Goal: Task Accomplishment & Management: Complete application form

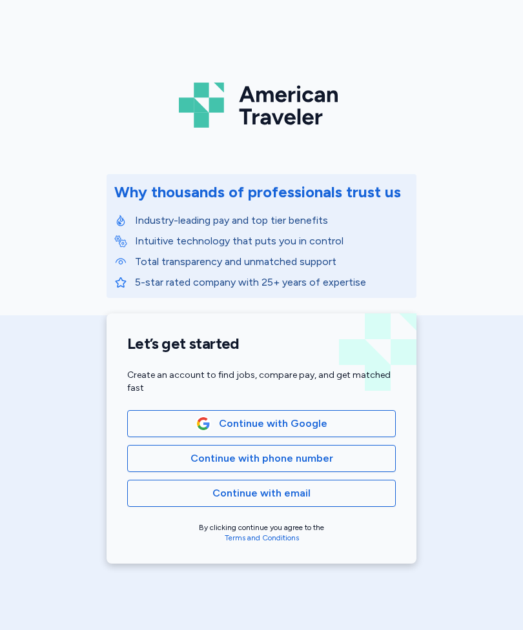
click at [370, 423] on span "Continue with Google" at bounding box center [261, 423] width 246 height 15
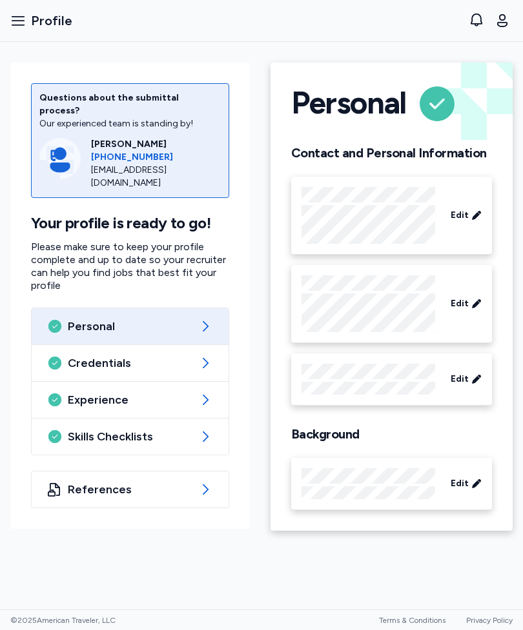
click at [16, 19] on icon "button" at bounding box center [17, 20] width 15 height 15
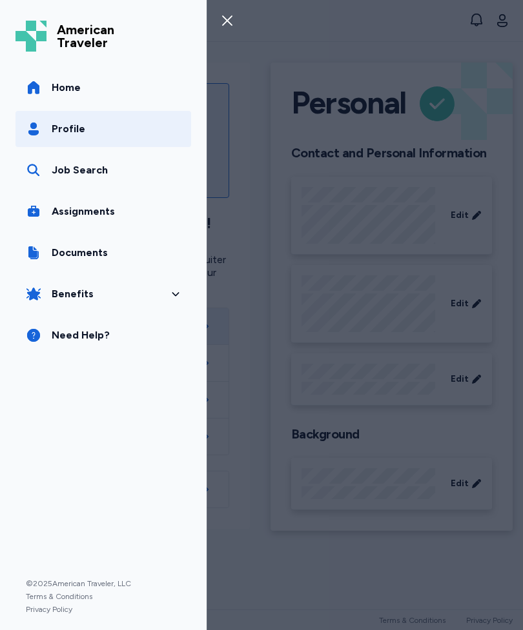
click at [68, 211] on span "Assignments" at bounding box center [83, 211] width 63 height 15
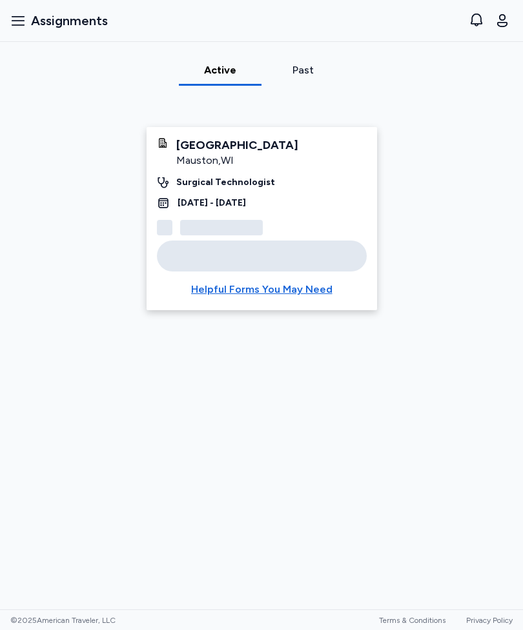
click at [314, 290] on div "Helpful Forms You May Need" at bounding box center [261, 289] width 141 height 15
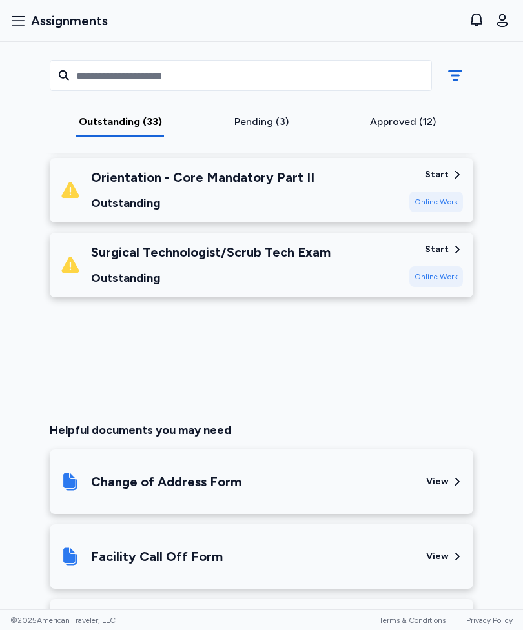
scroll to position [2762, 0]
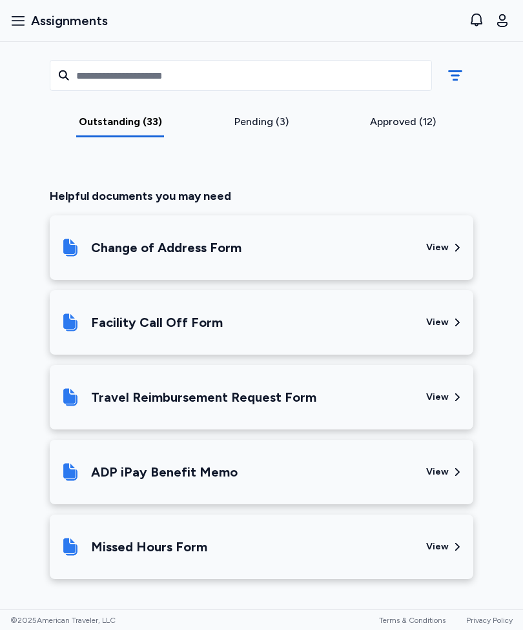
click at [283, 128] on div "Pending (3)" at bounding box center [261, 121] width 131 height 15
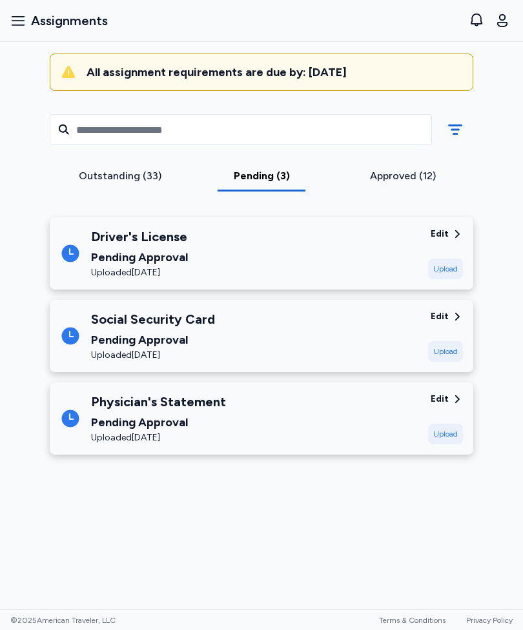
scroll to position [135, 0]
click at [419, 168] on div "Approved (12)" at bounding box center [402, 175] width 131 height 15
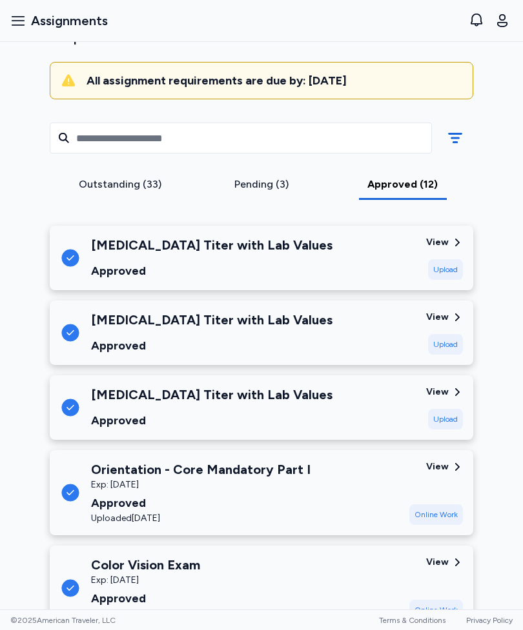
scroll to position [118, 0]
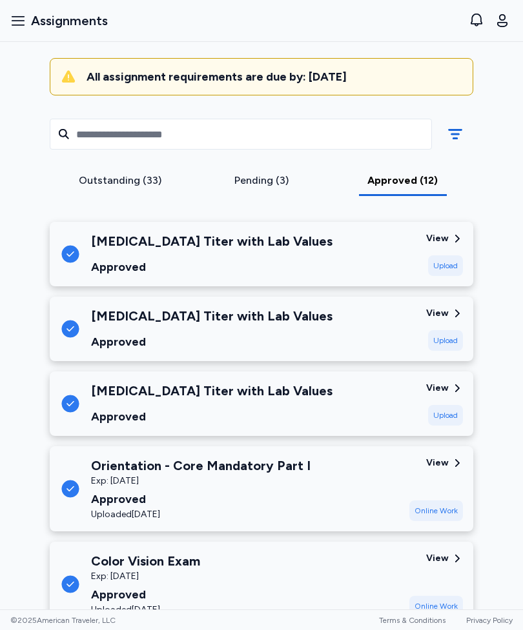
click at [452, 241] on icon at bounding box center [457, 239] width 12 height 12
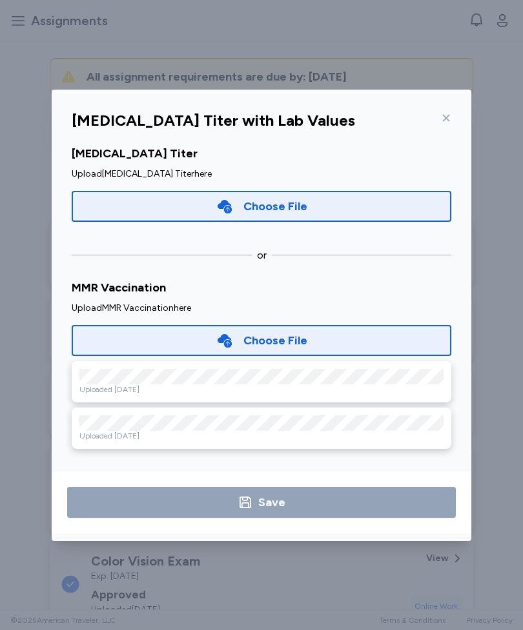
scroll to position [231, 0]
click at [449, 122] on icon at bounding box center [446, 118] width 10 height 10
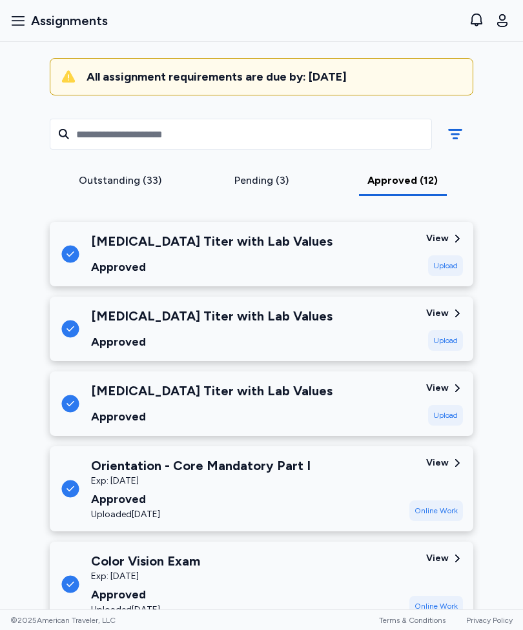
click at [450, 314] on div "View" at bounding box center [444, 313] width 37 height 13
click at [450, 387] on div "View" at bounding box center [444, 388] width 37 height 13
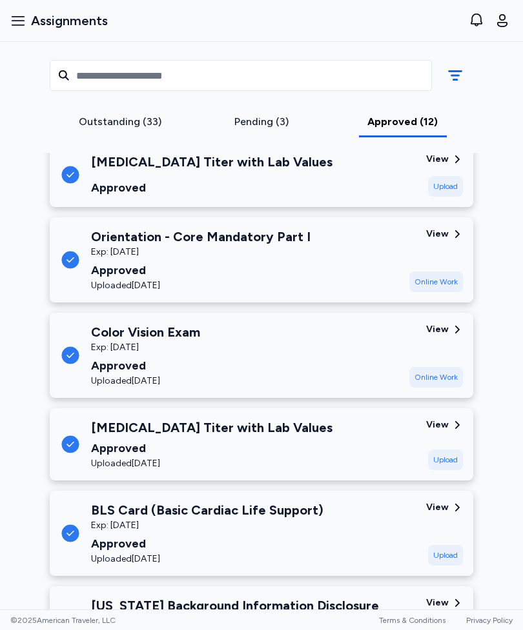
scroll to position [357, 0]
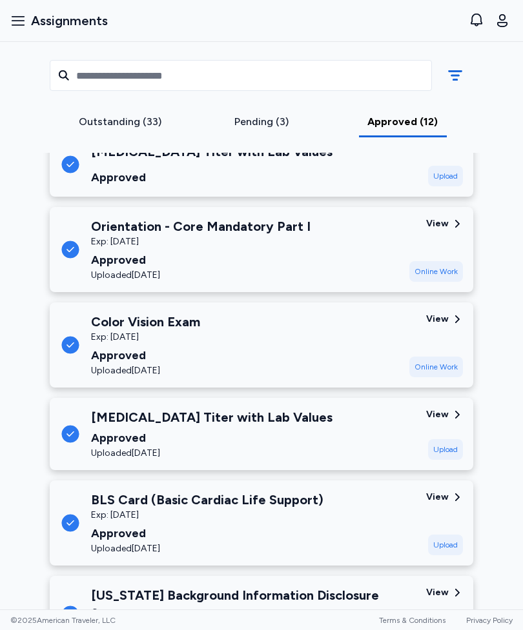
click at [447, 414] on div "View" at bounding box center [437, 414] width 23 height 13
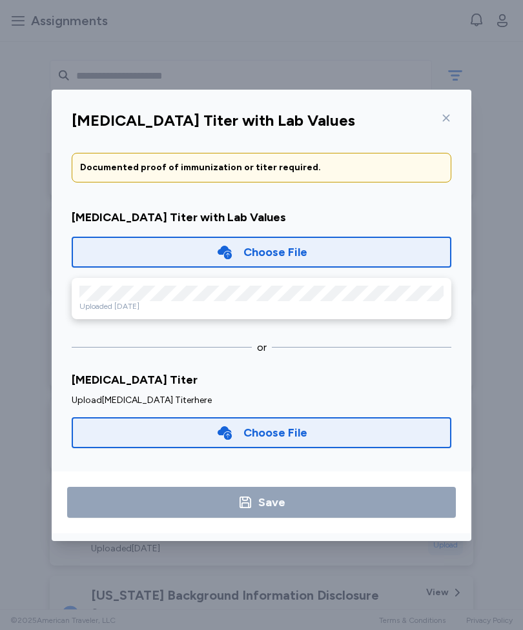
scroll to position [50, 0]
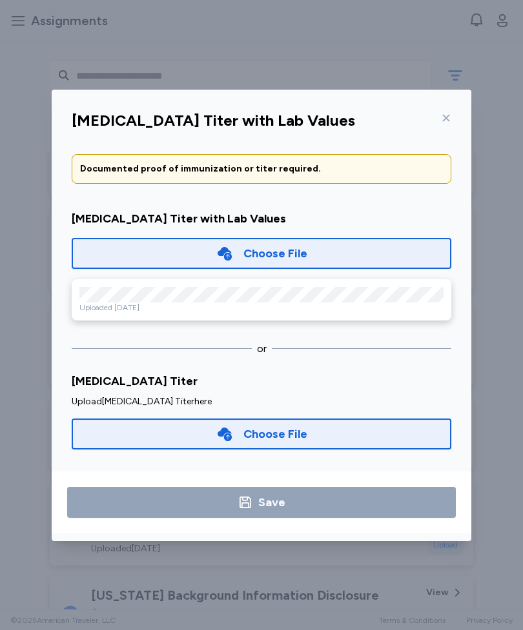
click at [95, 305] on div "Uploaded Aug 29, 2025" at bounding box center [261, 308] width 364 height 10
click at [449, 119] on icon at bounding box center [446, 118] width 10 height 10
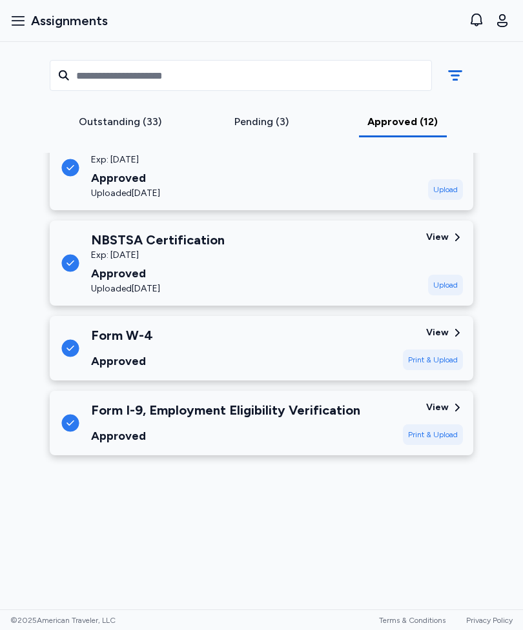
click at [445, 241] on div "View" at bounding box center [437, 237] width 23 height 13
click at [447, 408] on div "View" at bounding box center [437, 407] width 23 height 13
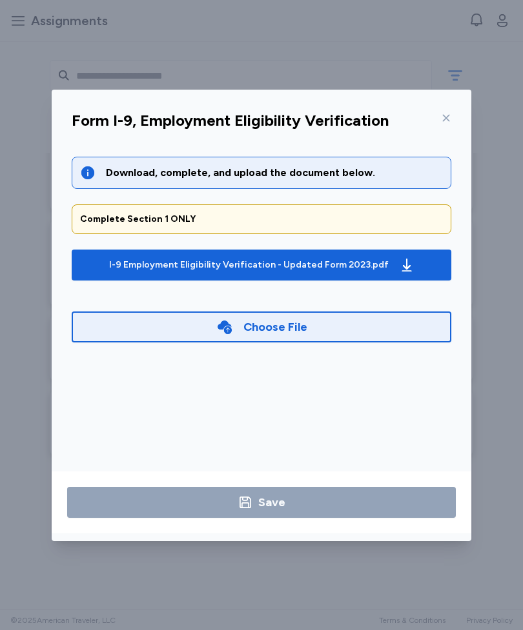
click at [436, 268] on span "I-9 Employment Eligibility Verification - Updated Form 2023.pdf" at bounding box center [261, 265] width 359 height 21
click at [450, 121] on icon at bounding box center [446, 118] width 10 height 10
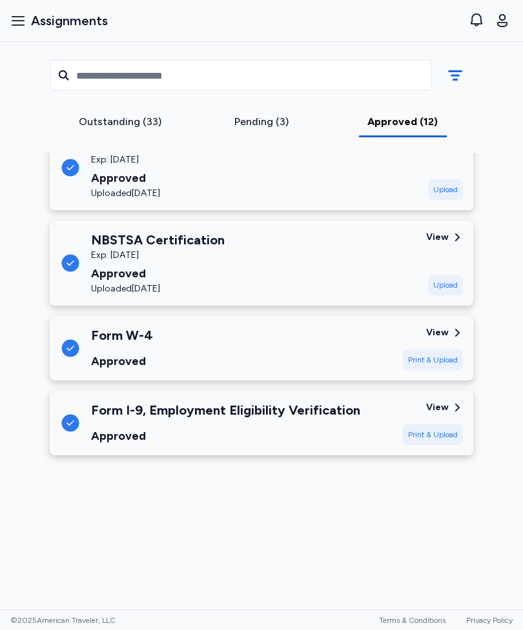
click at [448, 336] on div "View" at bounding box center [444, 332] width 37 height 13
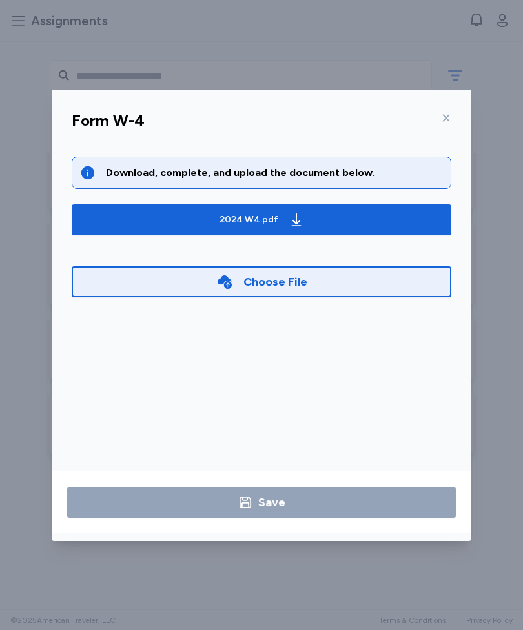
click at [408, 225] on span "2024 W4.pdf" at bounding box center [261, 220] width 359 height 21
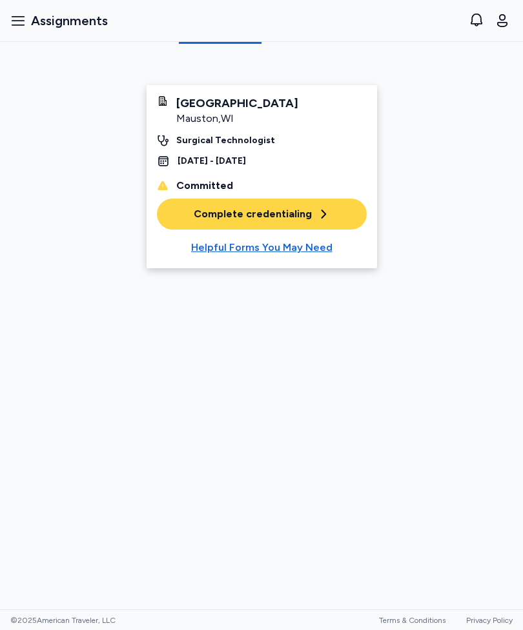
scroll to position [83, 0]
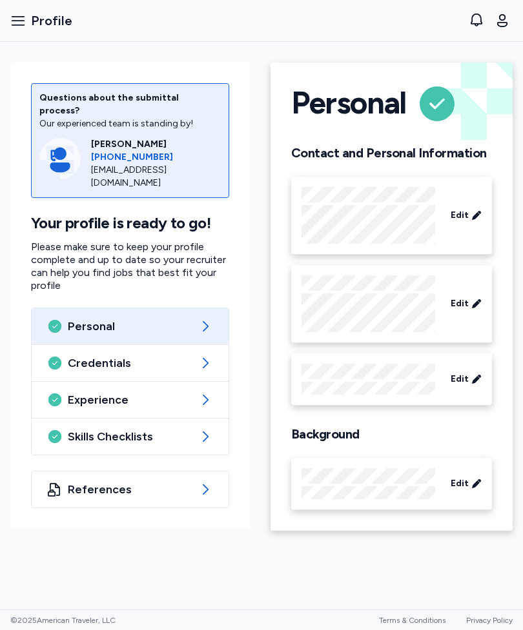
click at [15, 29] on button "Open sidebar Profile" at bounding box center [41, 20] width 72 height 28
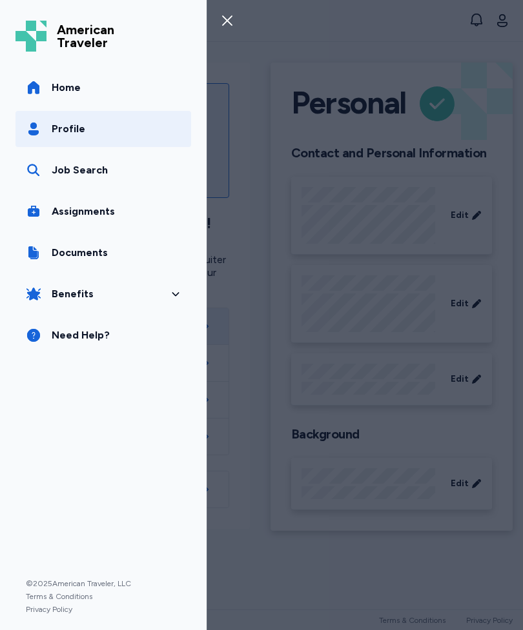
click at [52, 256] on span "Documents" at bounding box center [80, 252] width 56 height 15
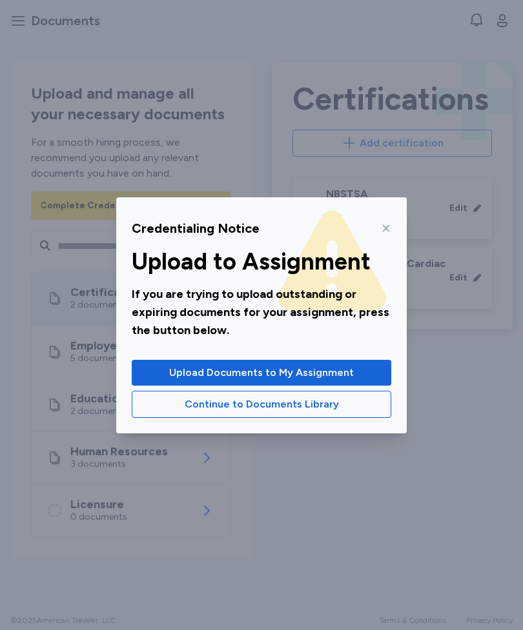
click at [374, 372] on span "Upload Documents to My Assignment" at bounding box center [261, 372] width 239 height 15
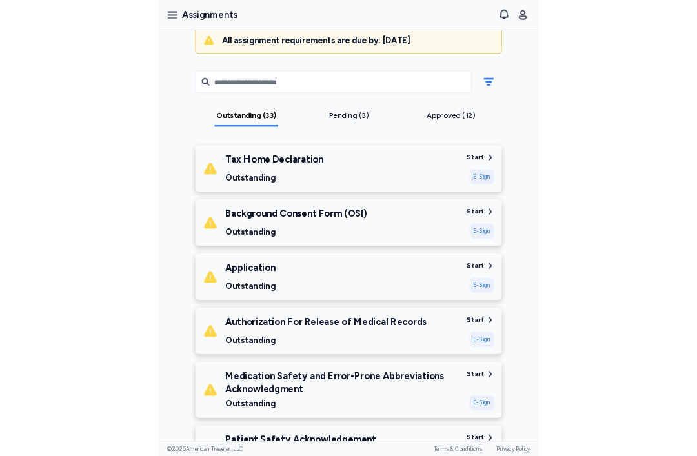
scroll to position [139, 0]
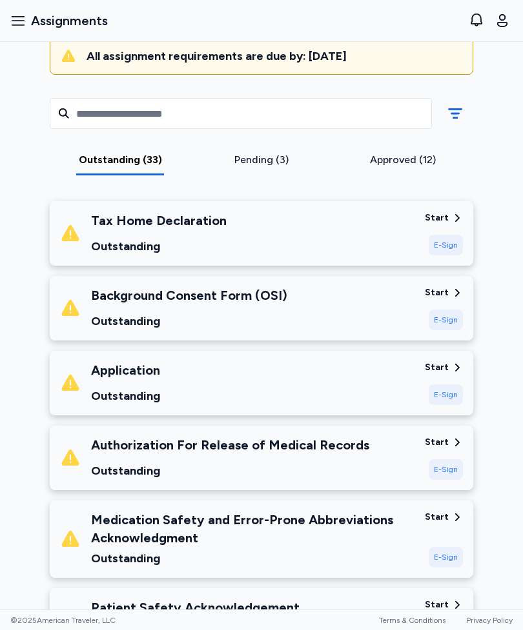
click at [453, 221] on icon at bounding box center [457, 218] width 12 height 12
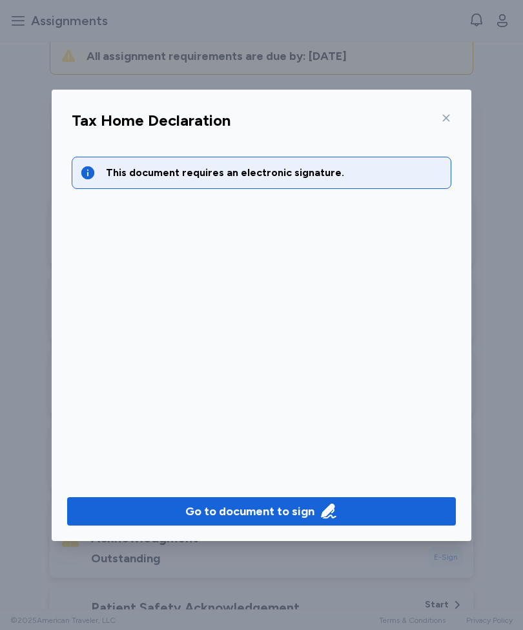
click at [414, 512] on span "Go to document to sign" at bounding box center [261, 512] width 368 height 18
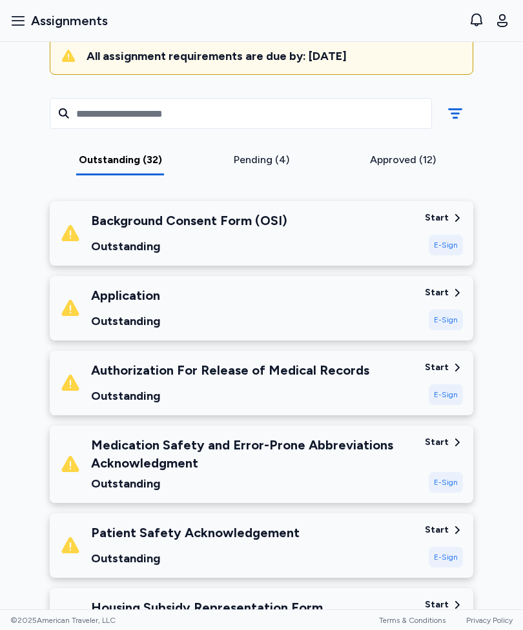
click at [450, 220] on div "Start" at bounding box center [444, 218] width 38 height 13
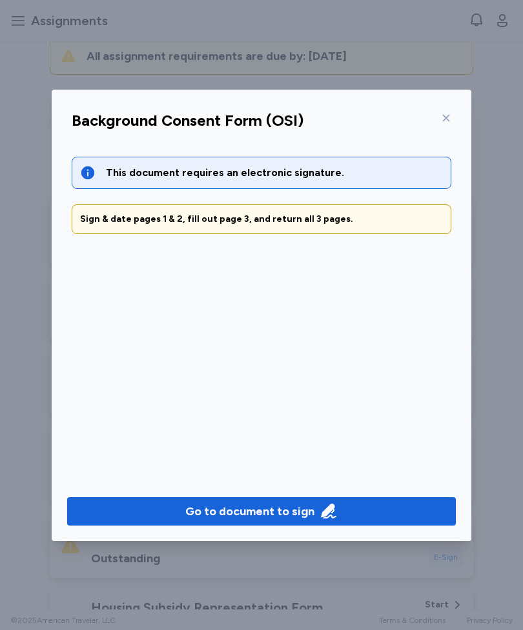
click at [363, 513] on span "Go to document to sign" at bounding box center [261, 512] width 368 height 18
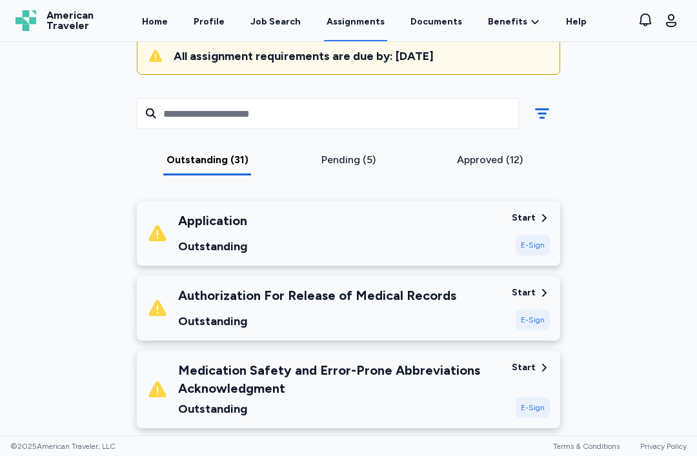
click at [522, 219] on div "Start" at bounding box center [524, 218] width 24 height 13
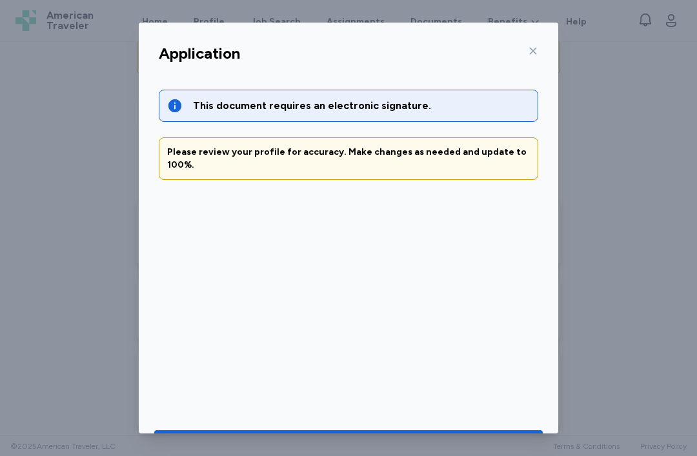
click at [387, 448] on div "Go to document to sign" at bounding box center [336, 445] width 129 height 18
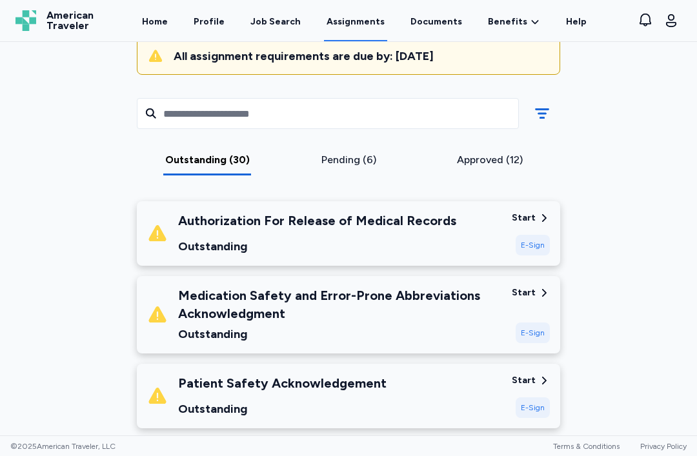
click at [522, 220] on icon at bounding box center [544, 218] width 12 height 12
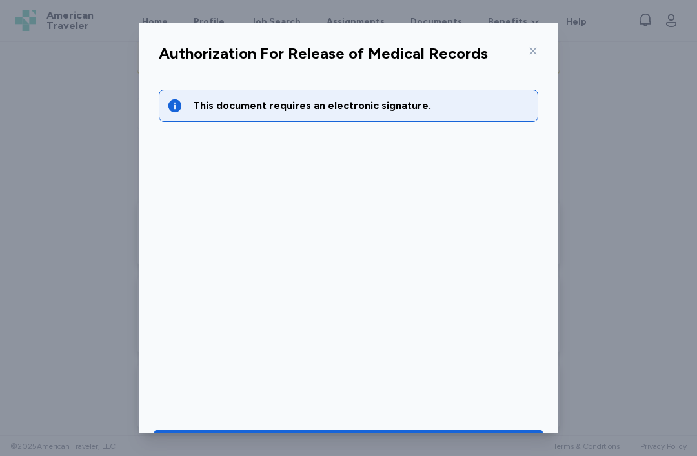
click at [319, 448] on div "Go to document to sign" at bounding box center [336, 445] width 129 height 18
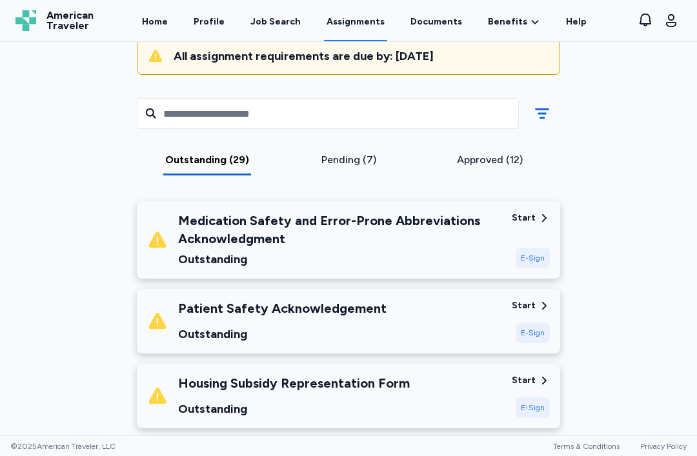
click at [522, 216] on icon at bounding box center [544, 218] width 5 height 8
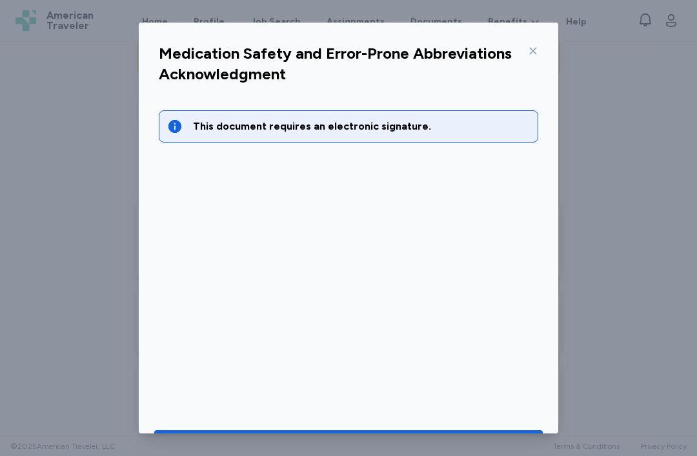
click at [517, 439] on span "Go to document to sign" at bounding box center [349, 445] width 368 height 18
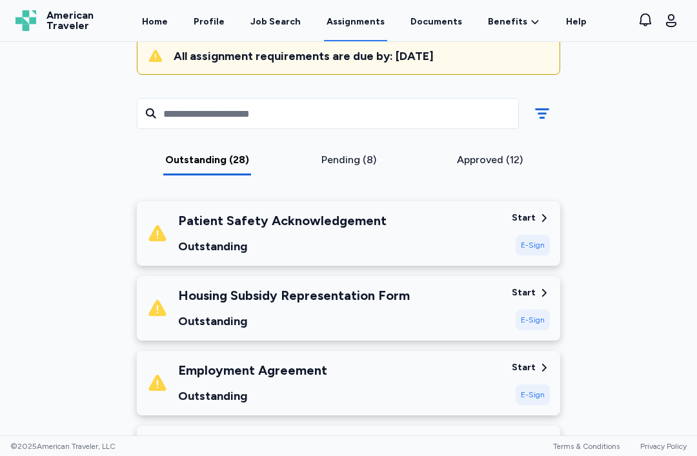
click at [522, 217] on icon at bounding box center [544, 218] width 12 height 12
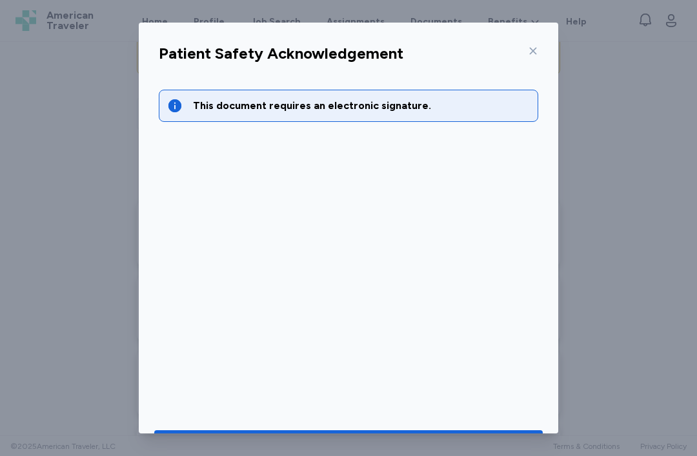
click at [349, 445] on div "Go to document to sign" at bounding box center [336, 445] width 129 height 18
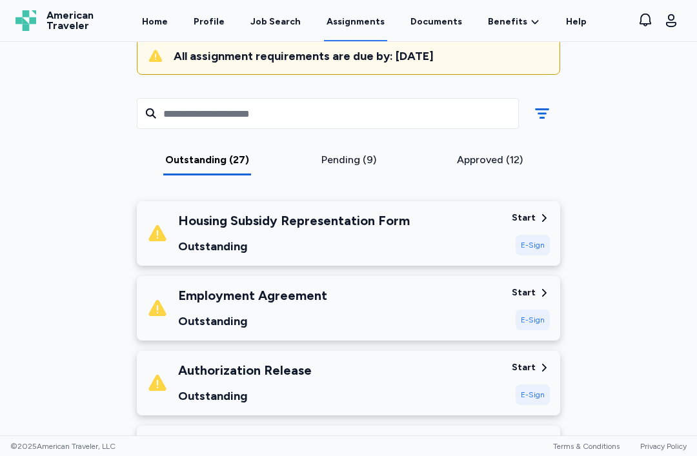
click at [464, 224] on div "Housing Subsidy Representation Form Outstanding" at bounding box center [324, 234] width 354 height 44
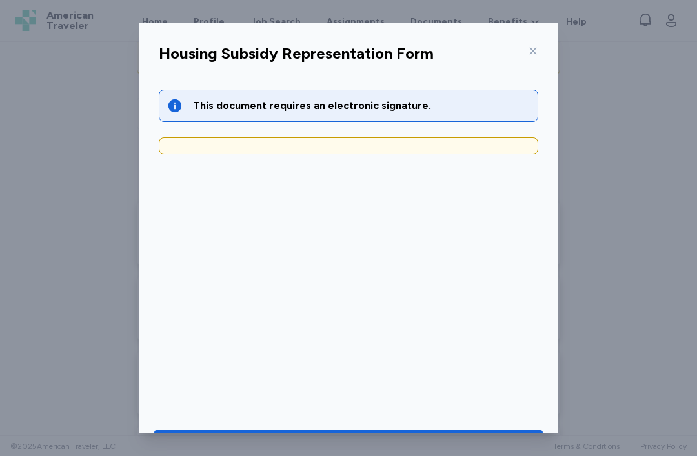
click at [363, 452] on button "Go to document to sign" at bounding box center [348, 444] width 388 height 28
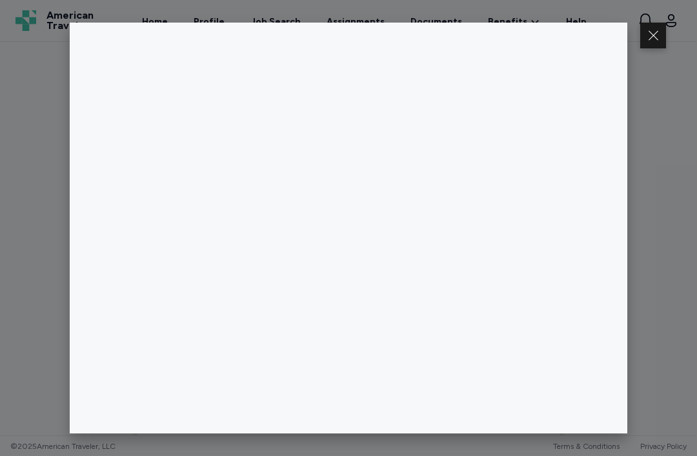
click at [522, 36] on button at bounding box center [653, 36] width 26 height 26
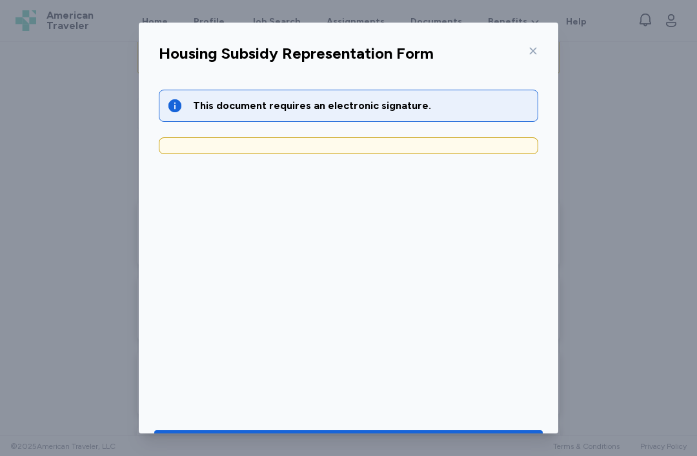
click at [522, 46] on icon at bounding box center [533, 51] width 10 height 10
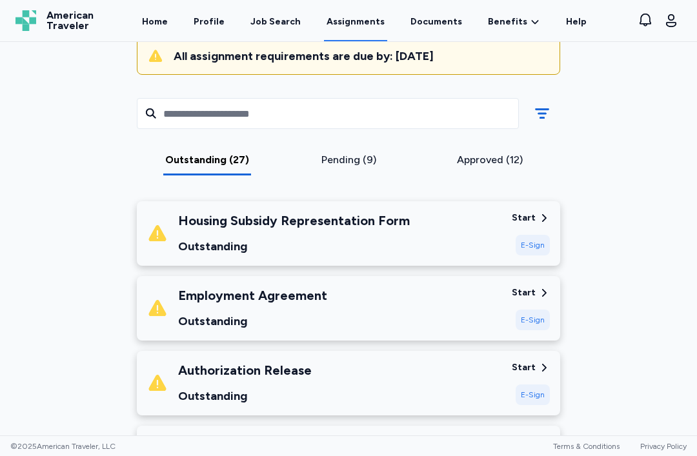
click at [522, 290] on icon at bounding box center [544, 293] width 12 height 12
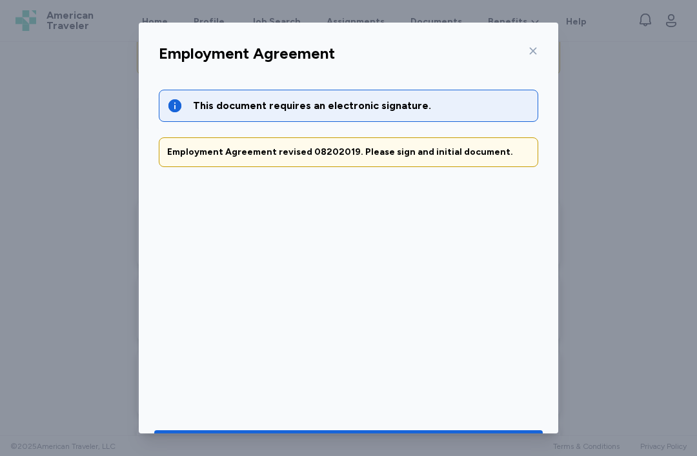
click at [520, 450] on span "Go to document to sign" at bounding box center [349, 445] width 368 height 18
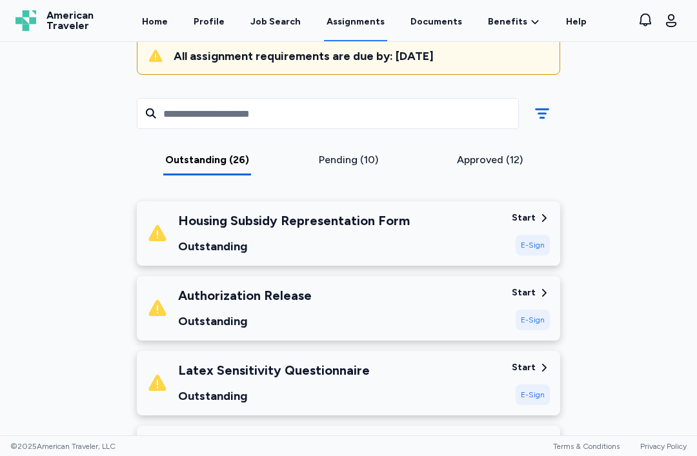
click at [522, 293] on div "Start" at bounding box center [531, 292] width 38 height 13
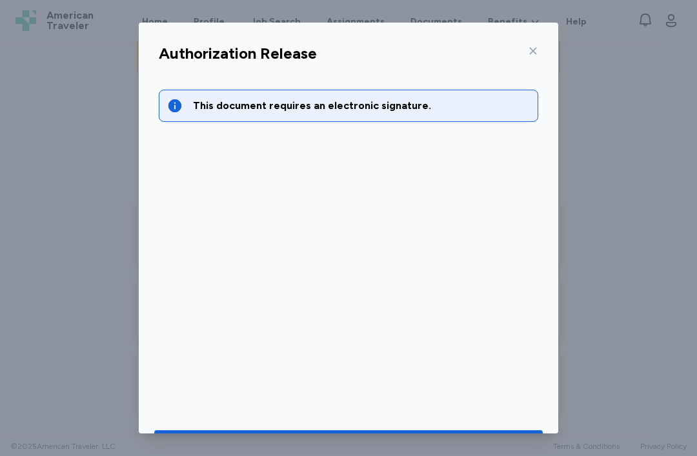
click at [310, 447] on div "Go to document to sign" at bounding box center [336, 445] width 129 height 18
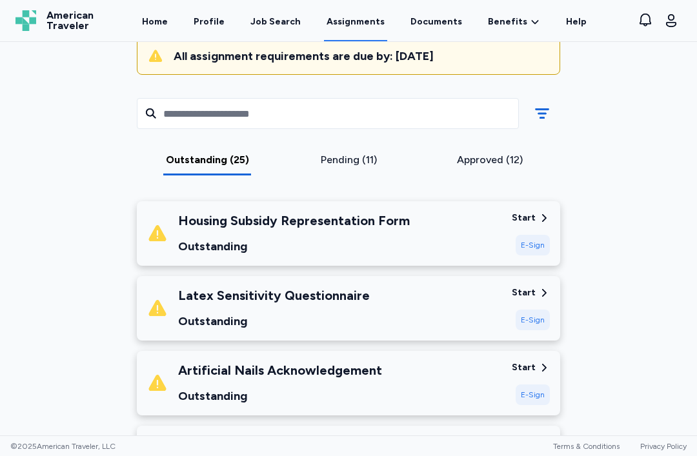
click at [522, 293] on icon at bounding box center [544, 293] width 12 height 12
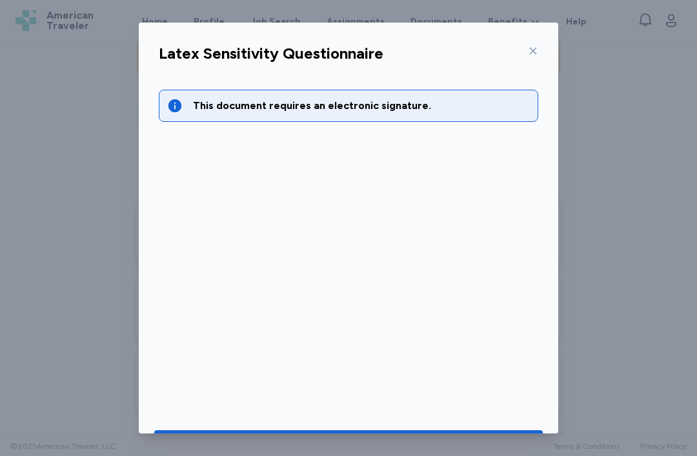
click at [345, 447] on div "Go to document to sign" at bounding box center [336, 445] width 129 height 18
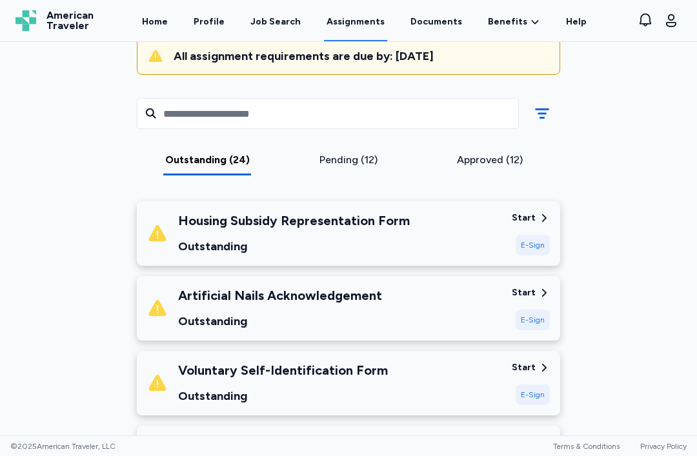
click at [522, 291] on icon at bounding box center [544, 293] width 12 height 12
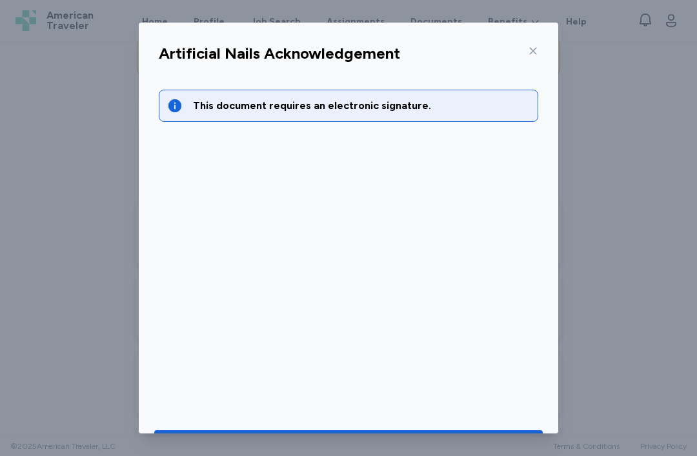
click at [500, 442] on span "Go to document to sign" at bounding box center [349, 445] width 368 height 18
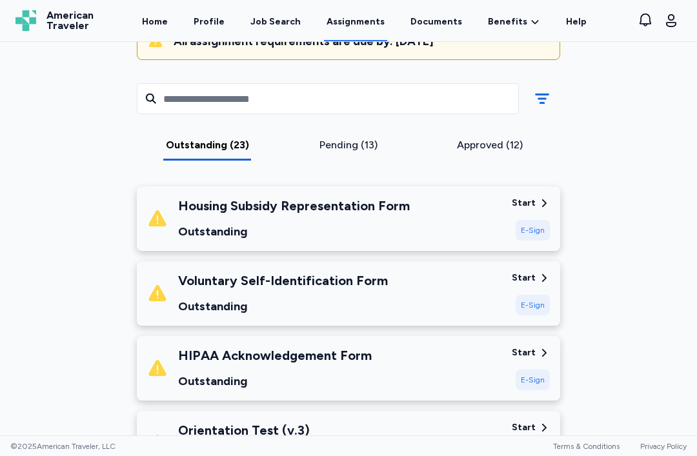
scroll to position [136, 0]
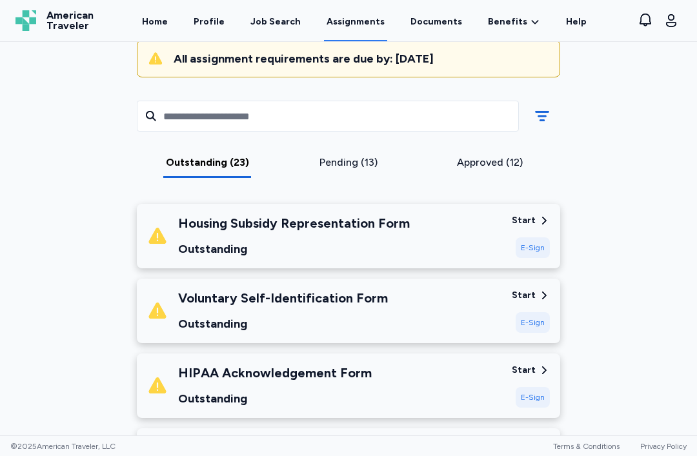
click at [522, 293] on div "Start" at bounding box center [524, 295] width 24 height 13
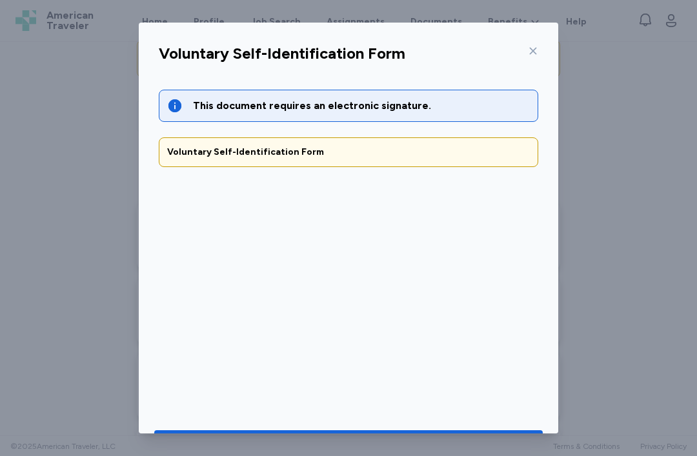
click at [391, 450] on div "Go to document to sign" at bounding box center [336, 445] width 129 height 18
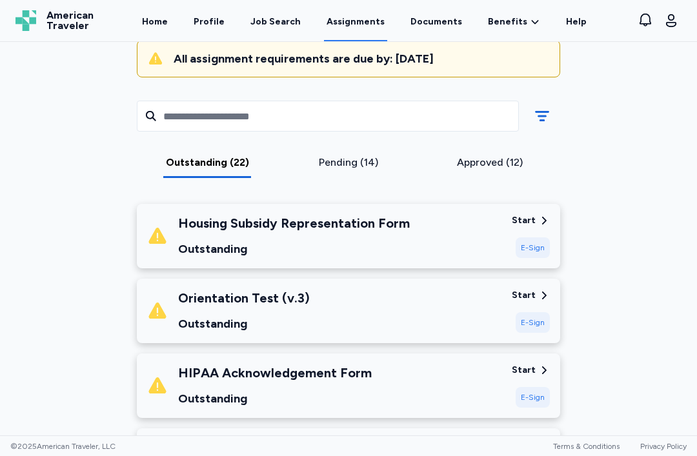
click at [522, 297] on div "Start" at bounding box center [524, 295] width 24 height 13
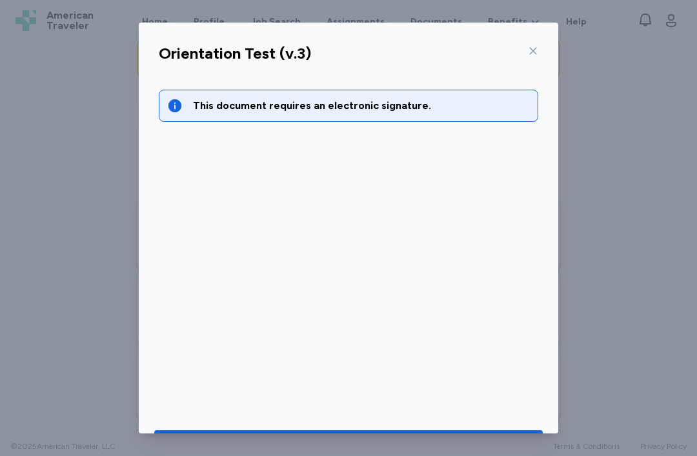
click at [312, 452] on button "Go to document to sign" at bounding box center [348, 444] width 388 height 28
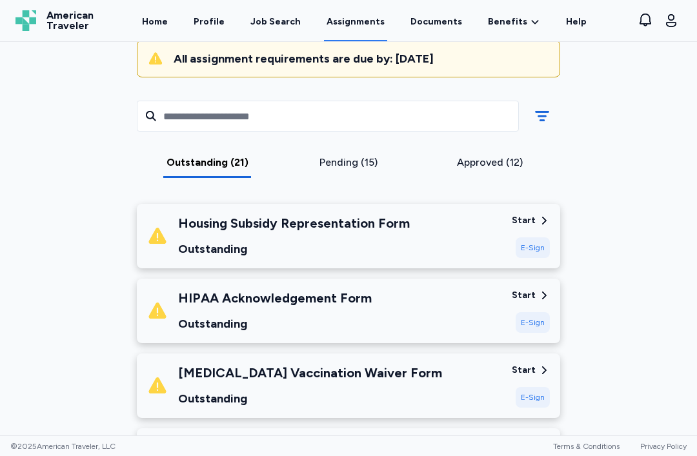
click at [522, 294] on div "Start" at bounding box center [531, 295] width 38 height 13
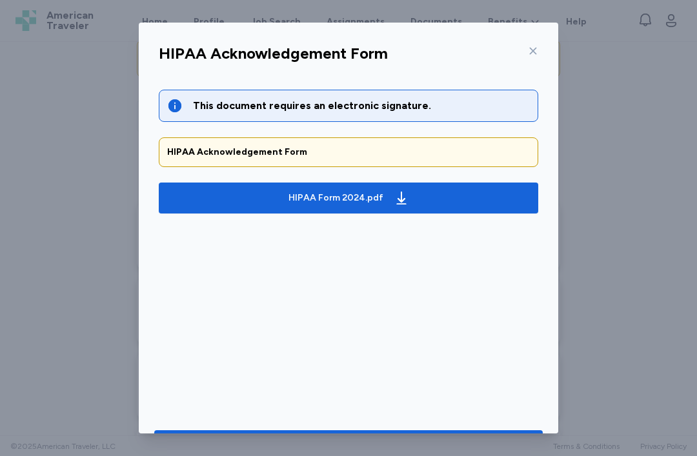
click at [396, 450] on div "Go to document to sign" at bounding box center [336, 445] width 129 height 18
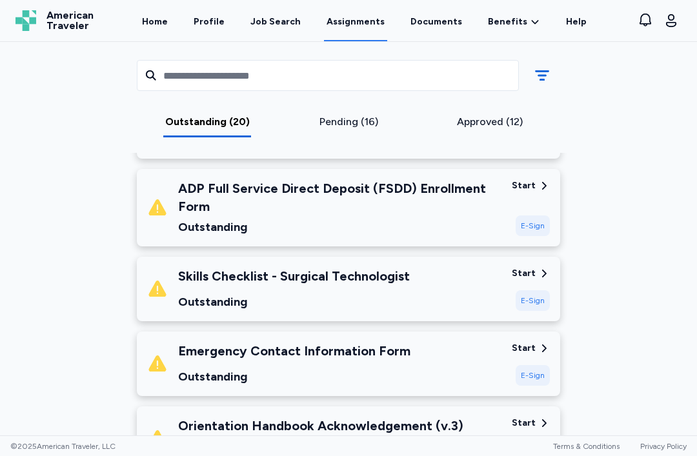
scroll to position [323, 0]
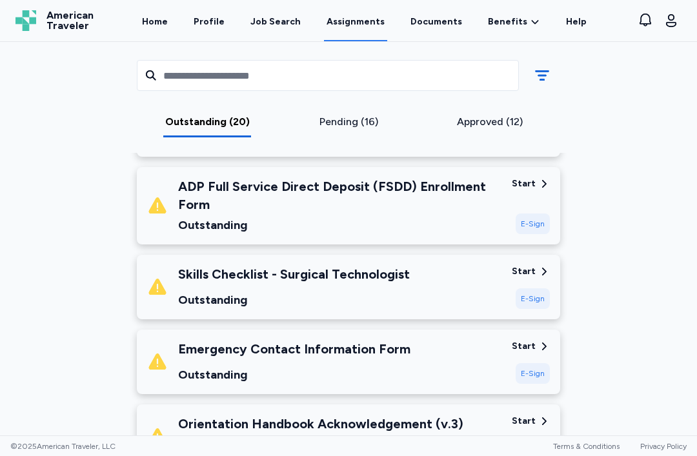
click at [521, 270] on div "Start" at bounding box center [524, 271] width 24 height 13
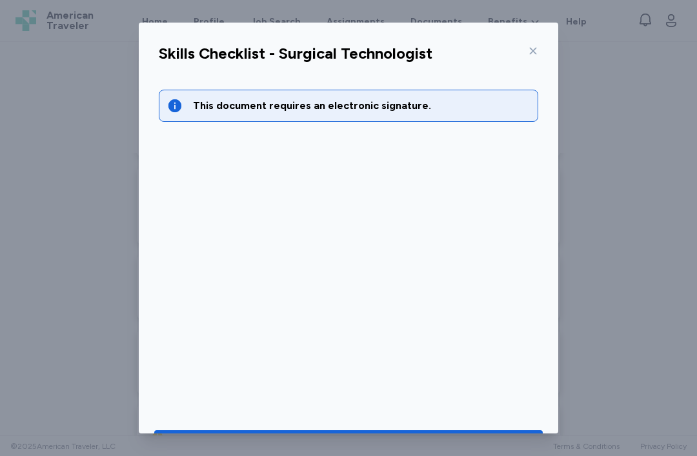
click at [409, 444] on icon "button" at bounding box center [415, 444] width 15 height 15
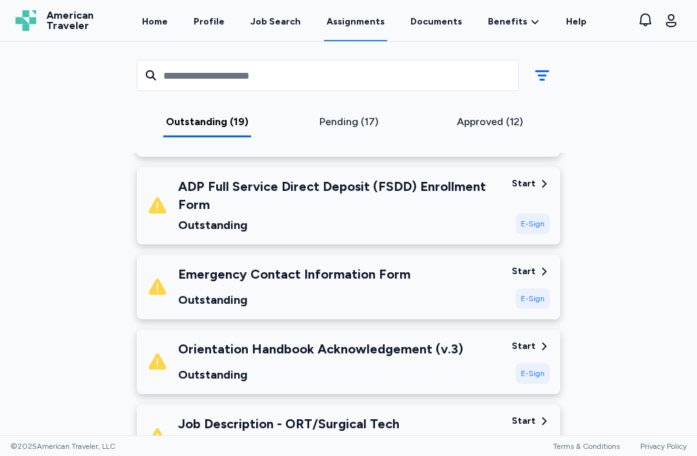
click at [522, 275] on div "Start" at bounding box center [524, 271] width 24 height 13
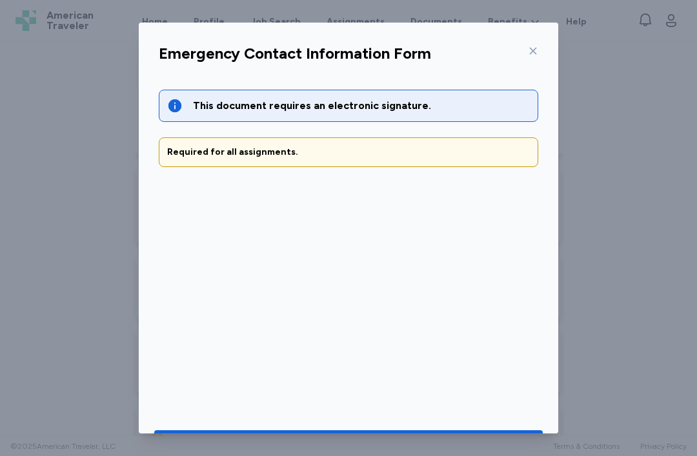
click at [436, 441] on span "Go to document to sign" at bounding box center [349, 445] width 368 height 18
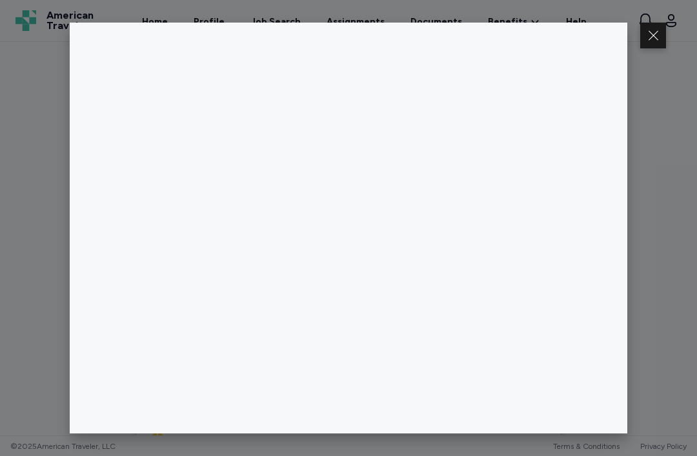
click at [522, 35] on button at bounding box center [653, 36] width 26 height 26
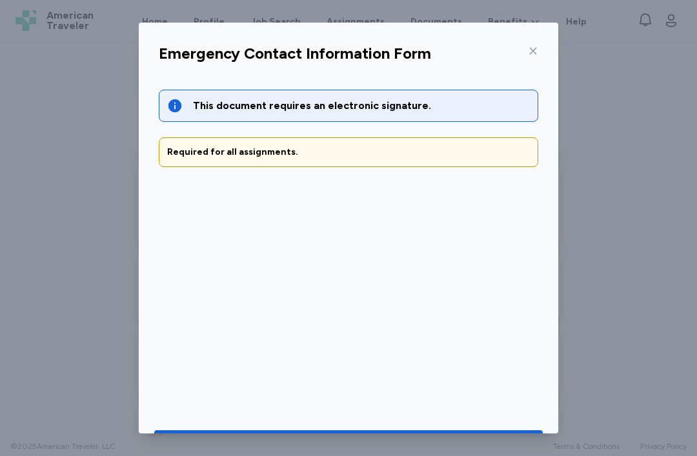
click at [522, 48] on icon at bounding box center [533, 51] width 10 height 10
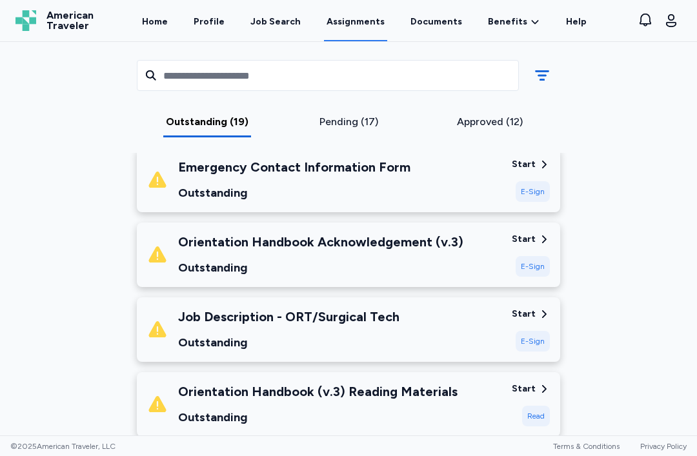
scroll to position [443, 0]
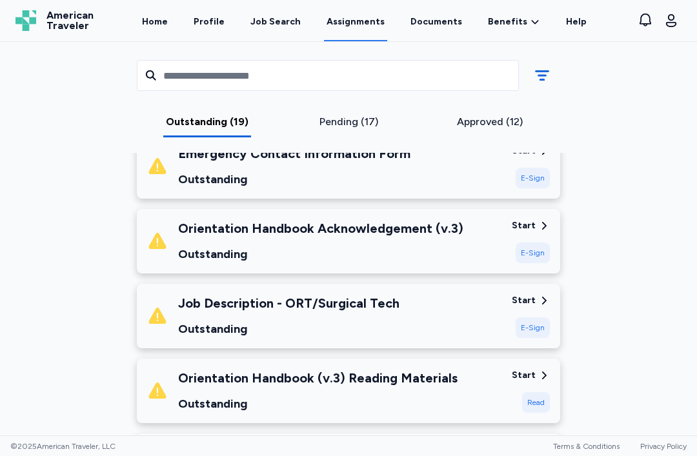
click at [522, 224] on div "Start" at bounding box center [524, 225] width 24 height 13
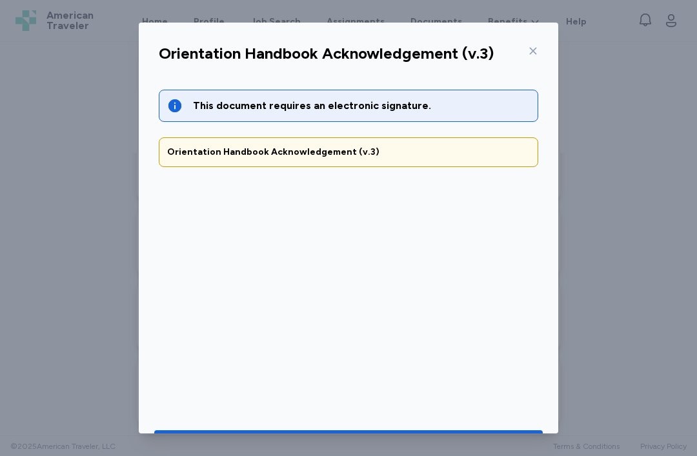
click at [503, 442] on span "Go to document to sign" at bounding box center [349, 445] width 368 height 18
